Goal: Task Accomplishment & Management: Use online tool/utility

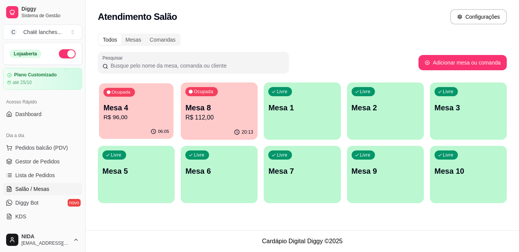
click at [144, 112] on p "Mesa 4" at bounding box center [137, 108] width 66 height 10
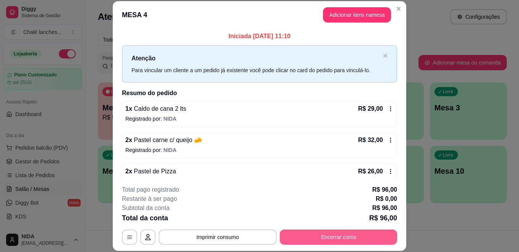
click at [337, 239] on button "Encerrar conta" at bounding box center [338, 237] width 117 height 15
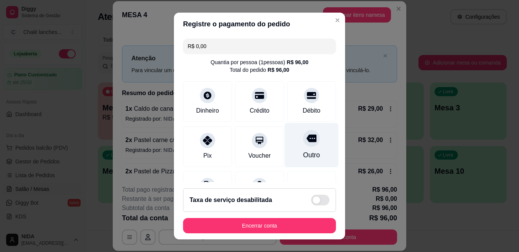
click at [303, 144] on div at bounding box center [311, 138] width 17 height 17
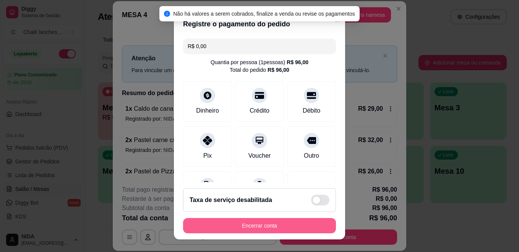
click at [287, 224] on button "Encerrar conta" at bounding box center [259, 225] width 153 height 15
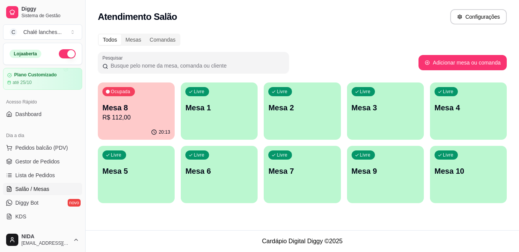
click at [124, 103] on p "Mesa 8" at bounding box center [136, 107] width 68 height 11
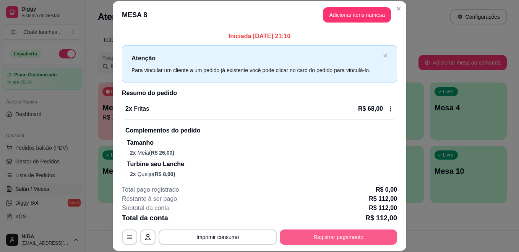
click at [350, 243] on button "Registrar pagamento" at bounding box center [338, 237] width 117 height 15
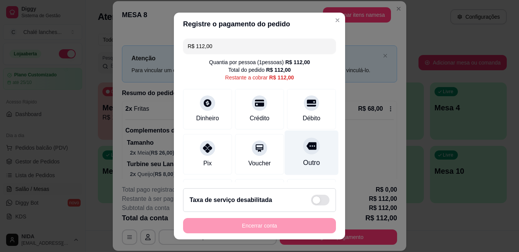
click at [306, 147] on icon at bounding box center [311, 147] width 10 height 8
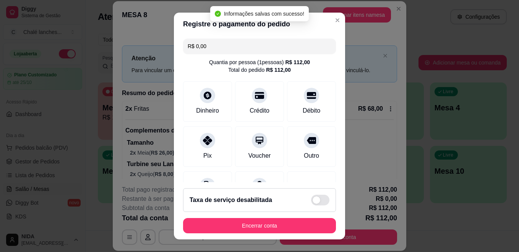
type input "R$ 0,00"
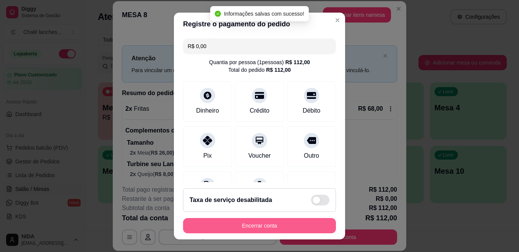
click at [319, 222] on button "Encerrar conta" at bounding box center [259, 225] width 153 height 15
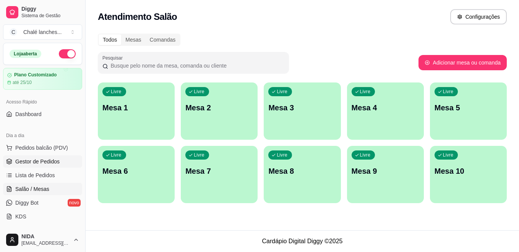
click at [34, 162] on span "Gestor de Pedidos" at bounding box center [37, 162] width 44 height 8
